Goal: Transaction & Acquisition: Purchase product/service

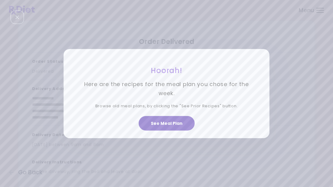
click at [164, 126] on button "See Meal Plan" at bounding box center [167, 123] width 56 height 15
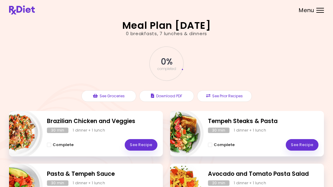
click at [305, 63] on div "0 % completed See Groceries Download PDF See Prior Recipes" at bounding box center [166, 74] width 315 height 74
click at [319, 10] on div at bounding box center [321, 10] width 8 height 1
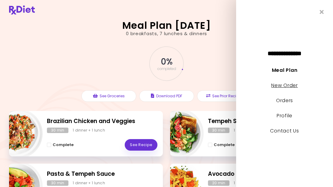
click at [293, 85] on link "New Order" at bounding box center [285, 85] width 26 height 7
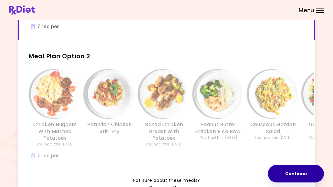
scroll to position [125, 0]
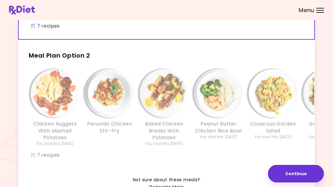
click at [218, 114] on img "Info - Peanut Butter Chicken Rice Bowl - Meal Plan Option 2" at bounding box center [219, 93] width 49 height 49
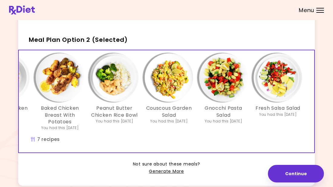
scroll to position [168, 0]
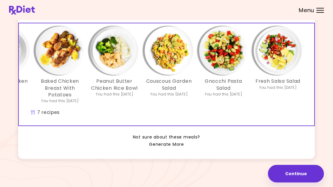
click at [170, 145] on link "Generate More" at bounding box center [166, 144] width 35 height 7
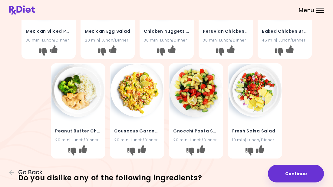
scroll to position [178, 0]
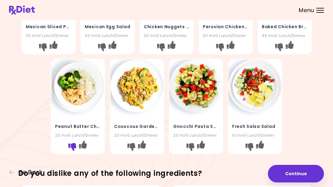
click at [69, 148] on icon "I don't like this recipe" at bounding box center [73, 147] width 8 height 8
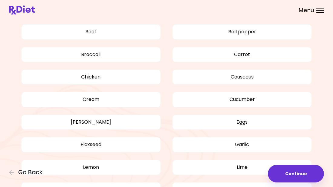
scroll to position [361, 0]
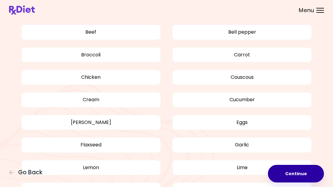
click at [279, 180] on button "Continue" at bounding box center [296, 174] width 56 height 18
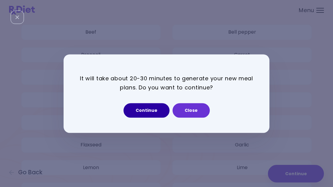
click at [138, 116] on button "Continue" at bounding box center [147, 110] width 46 height 15
select select "*"
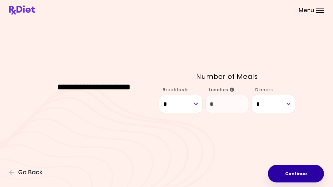
click at [302, 178] on button "Continue" at bounding box center [296, 174] width 56 height 18
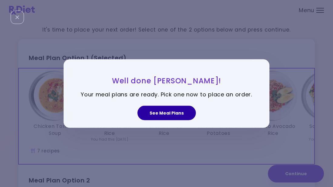
click at [154, 119] on button "See Meal Plans" at bounding box center [167, 113] width 59 height 15
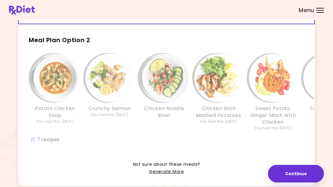
scroll to position [142, 0]
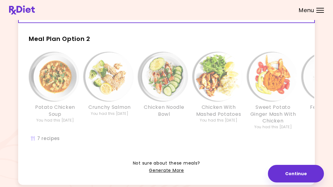
click at [73, 115] on h3 "Potato Chicken Soup" at bounding box center [55, 111] width 49 height 14
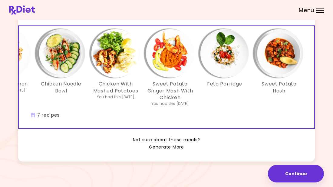
scroll to position [0, 104]
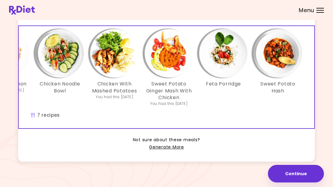
click at [230, 64] on img "Info - Feta Porridge - Meal Plan Option 2 (Selected)" at bounding box center [223, 53] width 49 height 49
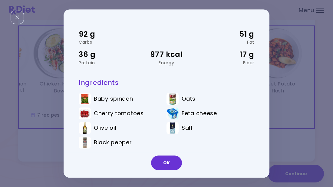
scroll to position [24, 0]
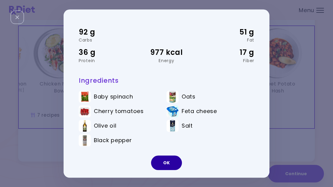
click at [167, 162] on button "OK" at bounding box center [166, 163] width 31 height 15
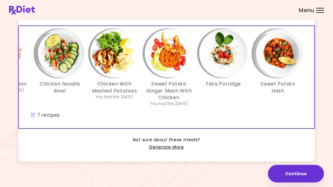
click at [60, 65] on img "Info - Chicken Noodle Bowl - Meal Plan Option 2 (Selected)" at bounding box center [60, 53] width 49 height 49
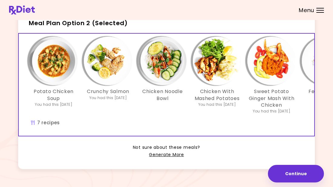
scroll to position [0, 0]
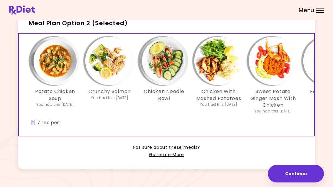
click at [49, 73] on img "Info - Potato Chicken Soup - Meal Plan Option 2 (Selected)" at bounding box center [55, 61] width 49 height 49
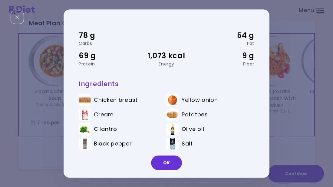
scroll to position [24, 0]
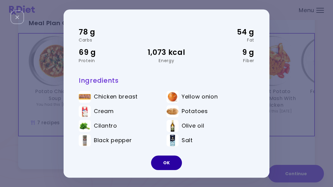
click at [163, 156] on button "OK" at bounding box center [166, 163] width 31 height 15
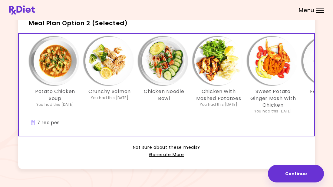
click at [168, 70] on img "Info - Chicken Noodle Bowl - Meal Plan Option 2 (Selected)" at bounding box center [164, 61] width 49 height 49
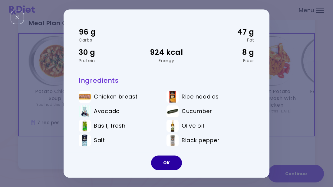
click at [164, 157] on button "OK" at bounding box center [166, 163] width 31 height 15
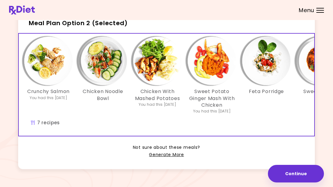
scroll to position [0, 63]
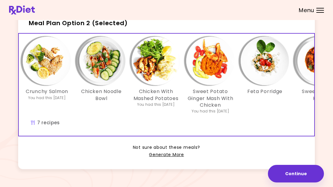
click at [215, 86] on div "Sweet Potato Ginger Mash With Chicken You had this [DATE]" at bounding box center [210, 75] width 55 height 77
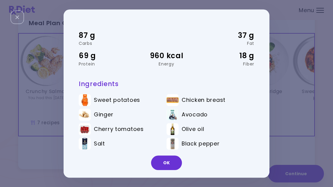
scroll to position [24, 0]
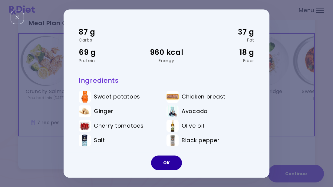
click at [171, 162] on button "OK" at bounding box center [166, 163] width 31 height 15
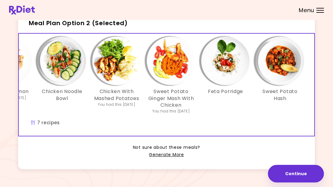
scroll to position [0, 104]
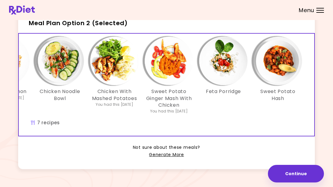
click at [279, 73] on img "Info - Sweet Potato Hash - Meal Plan Option 2 (Selected)" at bounding box center [278, 61] width 49 height 49
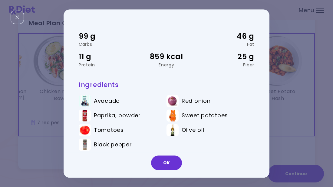
scroll to position [24, 0]
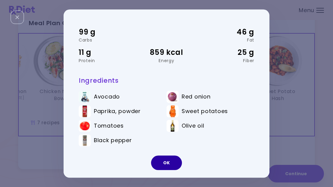
click at [168, 159] on button "OK" at bounding box center [166, 163] width 31 height 15
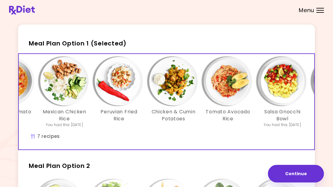
scroll to position [0, 0]
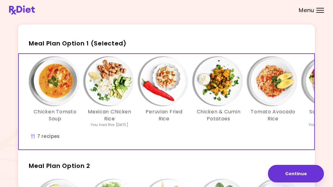
click at [59, 87] on img "Info - Chicken Tomato Soup - Meal Plan Option 1 (Selected)" at bounding box center [55, 81] width 49 height 49
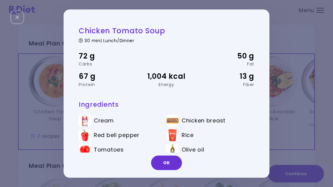
click at [260, 139] on div "Chicken Tomato Soup 30 min | Lunch/Dinner 72 g Carbs 50 g Fat 67 g Protein 1,00…" at bounding box center [164, 94] width 200 height 138
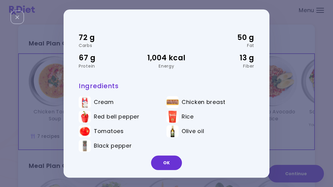
scroll to position [18, 0]
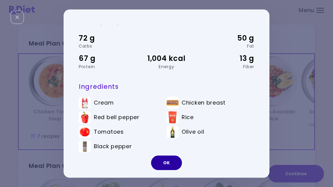
click at [164, 157] on button "OK" at bounding box center [166, 163] width 31 height 15
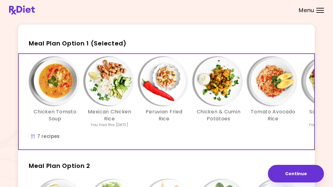
click at [107, 86] on img "Info - Mexican Chicken Rice - Meal Plan Option 1 (Selected)" at bounding box center [109, 81] width 49 height 49
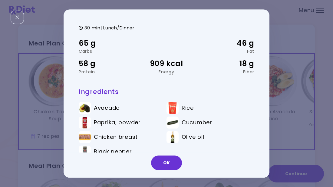
scroll to position [13, 0]
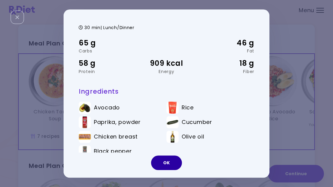
click at [166, 157] on button "OK" at bounding box center [166, 163] width 31 height 15
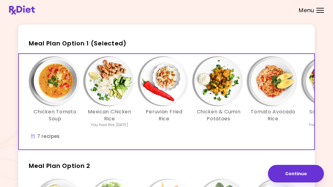
click at [221, 82] on img "Info - Chicken & Cumin Potatoes - Meal Plan Option 1 (Selected)" at bounding box center [219, 81] width 49 height 49
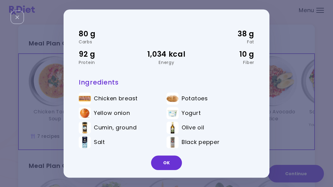
scroll to position [24, 0]
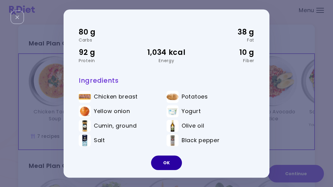
click at [167, 163] on button "OK" at bounding box center [166, 163] width 31 height 15
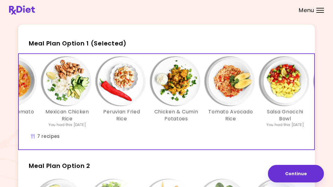
scroll to position [0, 41]
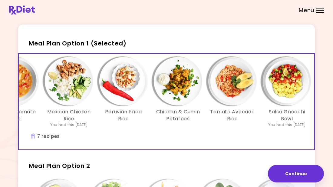
click at [230, 79] on img "Info - Tomato Avocado Rice - Meal Plan Option 1 (Selected)" at bounding box center [233, 81] width 49 height 49
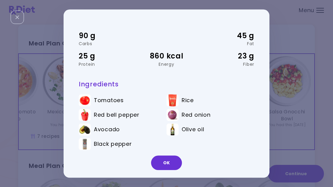
scroll to position [24, 0]
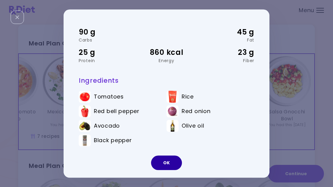
click at [167, 159] on button "OK" at bounding box center [166, 163] width 31 height 15
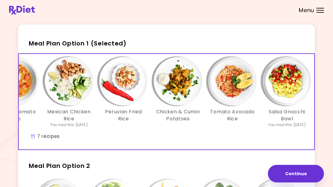
click at [286, 81] on img "Info - Salsa Gnocchi Bowl - Meal Plan Option 1 (Selected)" at bounding box center [287, 81] width 49 height 49
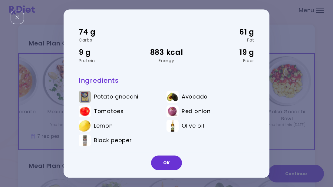
scroll to position [0, 0]
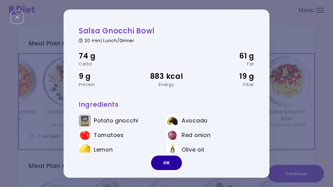
click at [166, 160] on button "OK" at bounding box center [166, 163] width 31 height 15
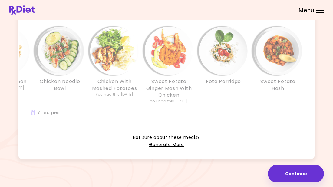
scroll to position [168, 0]
click at [217, 69] on img "Info - Feta Porridge - Meal Plan Option 2" at bounding box center [223, 50] width 49 height 49
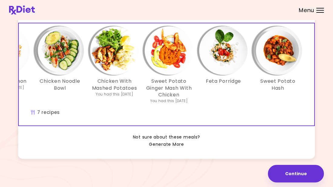
click at [164, 144] on link "Generate More" at bounding box center [166, 144] width 35 height 7
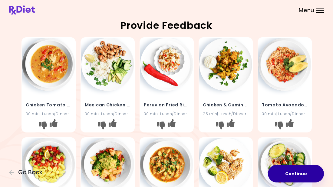
click at [308, 169] on button "Continue" at bounding box center [296, 174] width 56 height 18
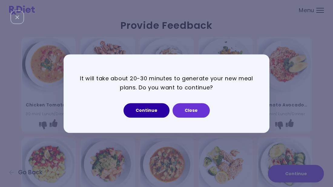
click at [139, 105] on button "Continue" at bounding box center [147, 110] width 46 height 15
select select "*"
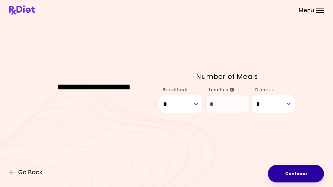
click at [301, 172] on button "Continue" at bounding box center [296, 174] width 56 height 18
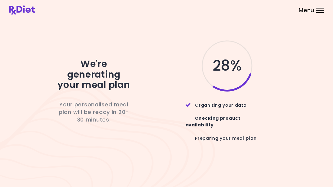
click at [249, 129] on div "Preparing your meal plan" at bounding box center [227, 138] width 83 height 19
click at [136, 74] on div "We're generating your meal plan Your personalised meal plan will be ready in 10…" at bounding box center [94, 93] width 91 height 69
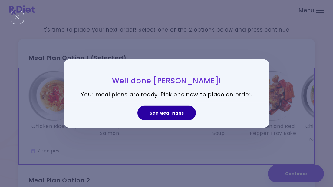
click at [171, 118] on button "See Meal Plans" at bounding box center [167, 113] width 59 height 15
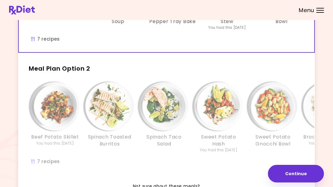
scroll to position [122, 0]
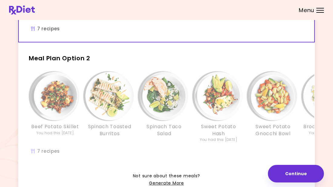
click at [152, 98] on img "Info - Spinach Taco Salad - Meal Plan Option 2" at bounding box center [164, 96] width 49 height 49
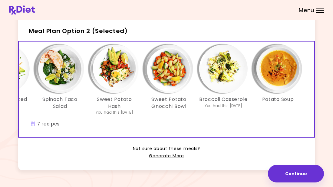
scroll to position [161, 0]
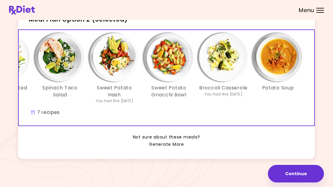
click at [173, 145] on link "Generate More" at bounding box center [166, 144] width 35 height 7
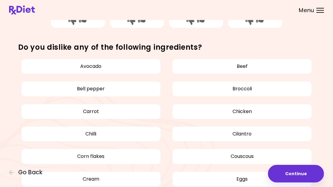
scroll to position [306, 0]
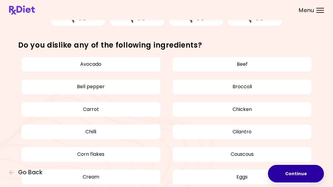
click at [287, 170] on button "Continue" at bounding box center [296, 174] width 56 height 18
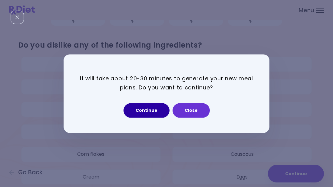
click at [147, 116] on button "Continue" at bounding box center [147, 110] width 46 height 15
select select "*"
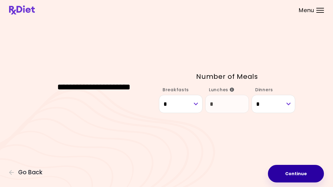
click at [287, 167] on button "Continue" at bounding box center [296, 174] width 56 height 18
